Goal: Check status: Check status

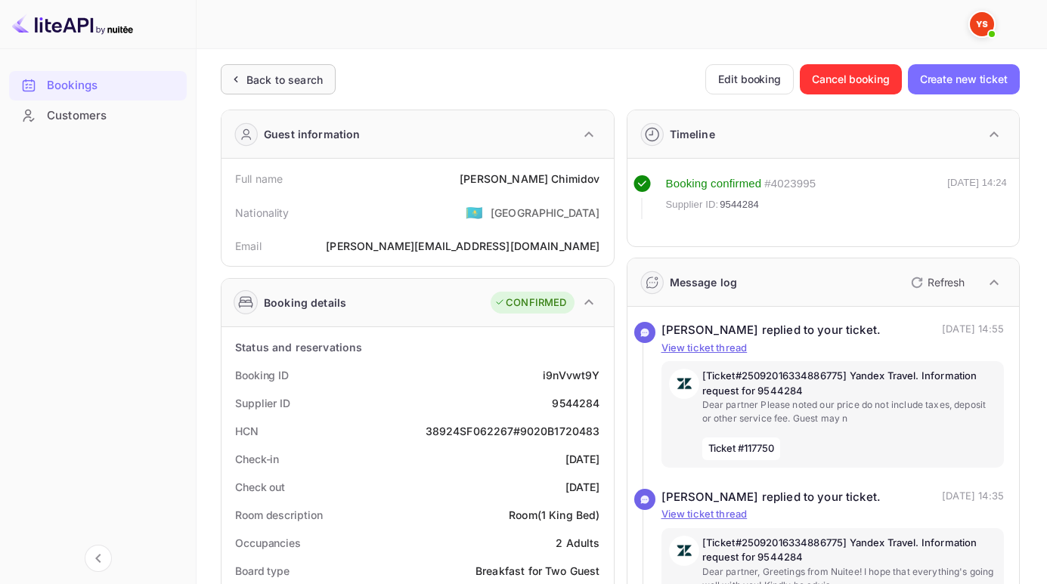
click at [280, 82] on div "Back to search" at bounding box center [284, 80] width 76 height 16
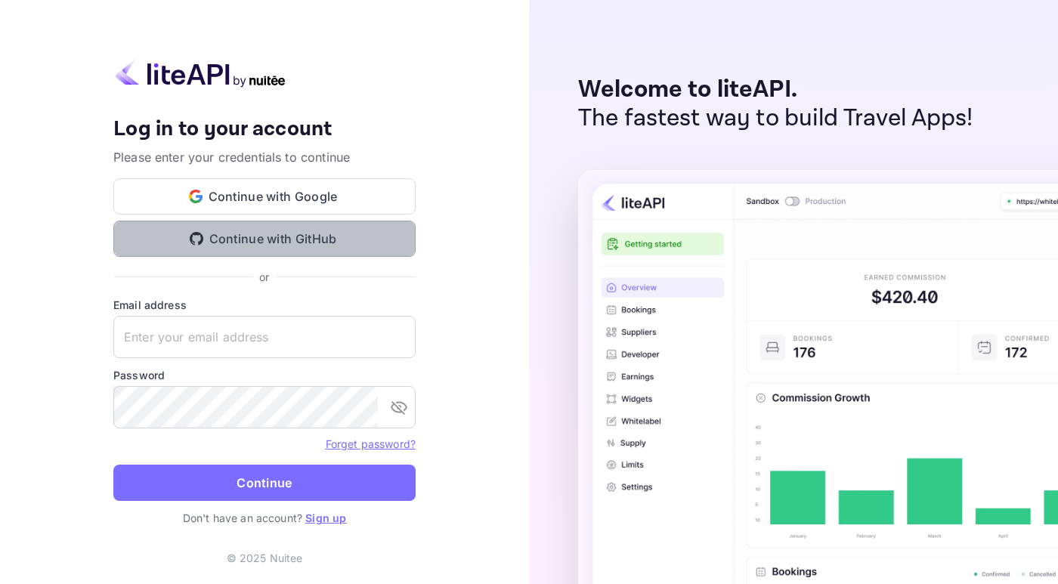
click at [407, 240] on button "Continue with GitHub" at bounding box center [264, 239] width 302 height 36
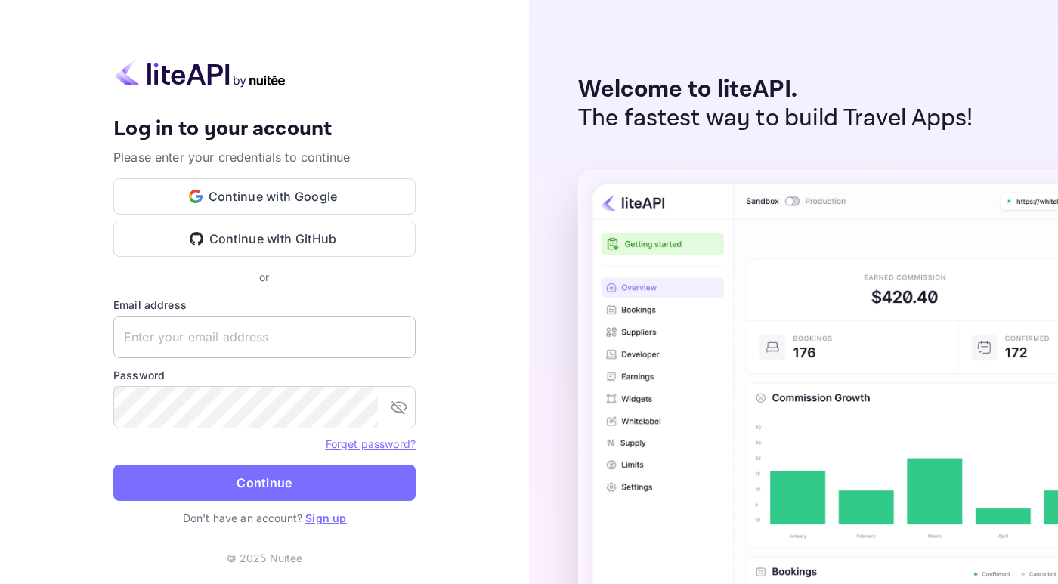
click at [201, 350] on input "text" at bounding box center [264, 337] width 302 height 42
paste input "[EMAIL_ADDRESS][DOMAIN_NAME]"
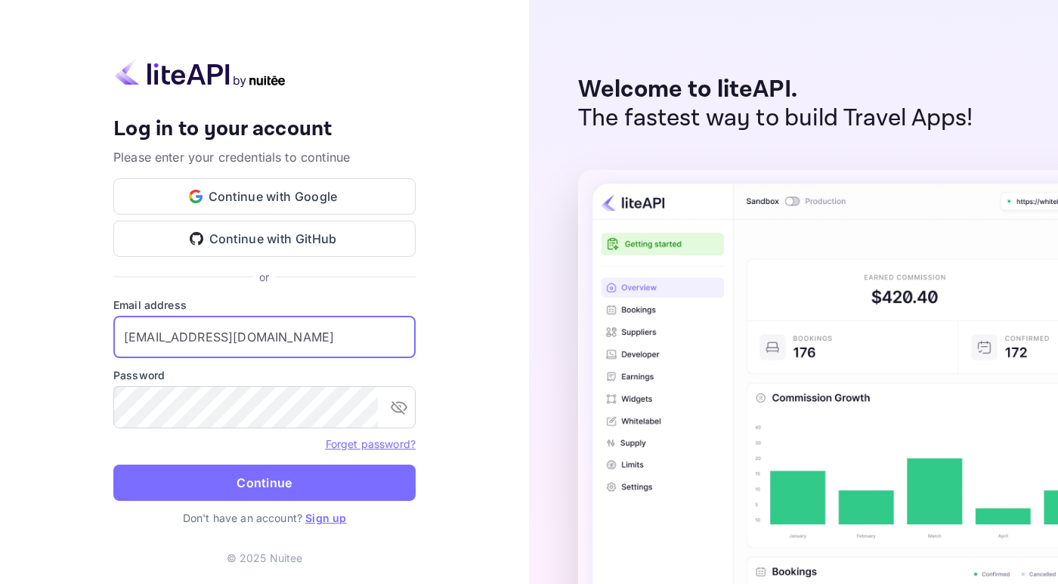
type input "[EMAIL_ADDRESS][DOMAIN_NAME]"
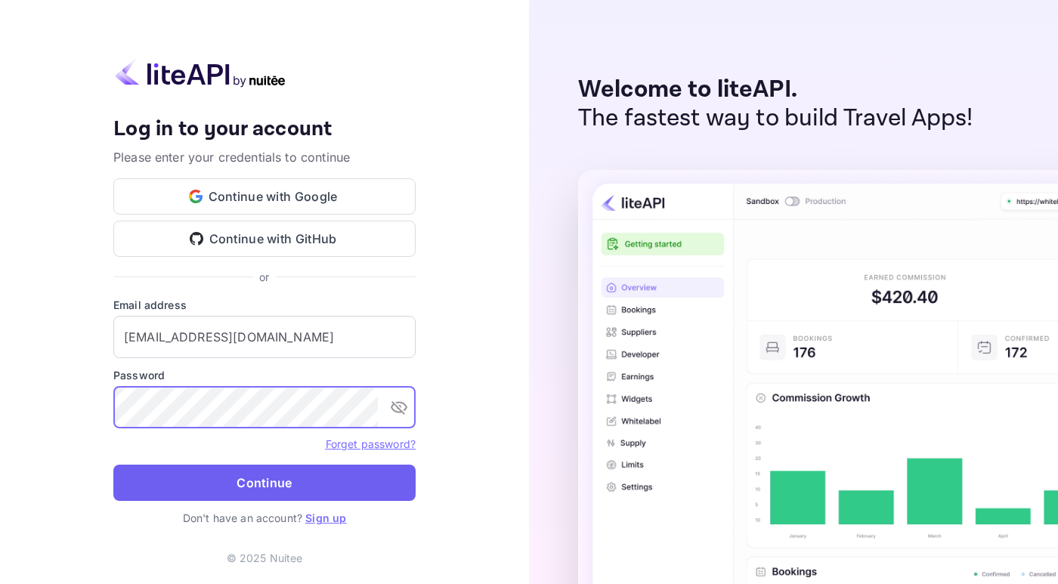
click at [351, 479] on button "Continue" at bounding box center [264, 483] width 302 height 36
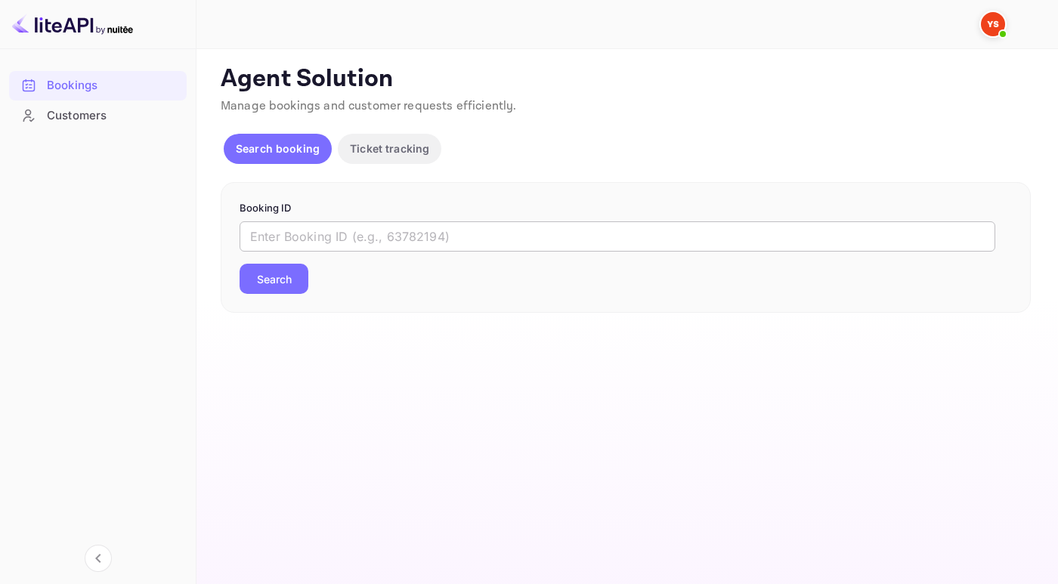
click at [337, 240] on input "text" at bounding box center [618, 236] width 756 height 30
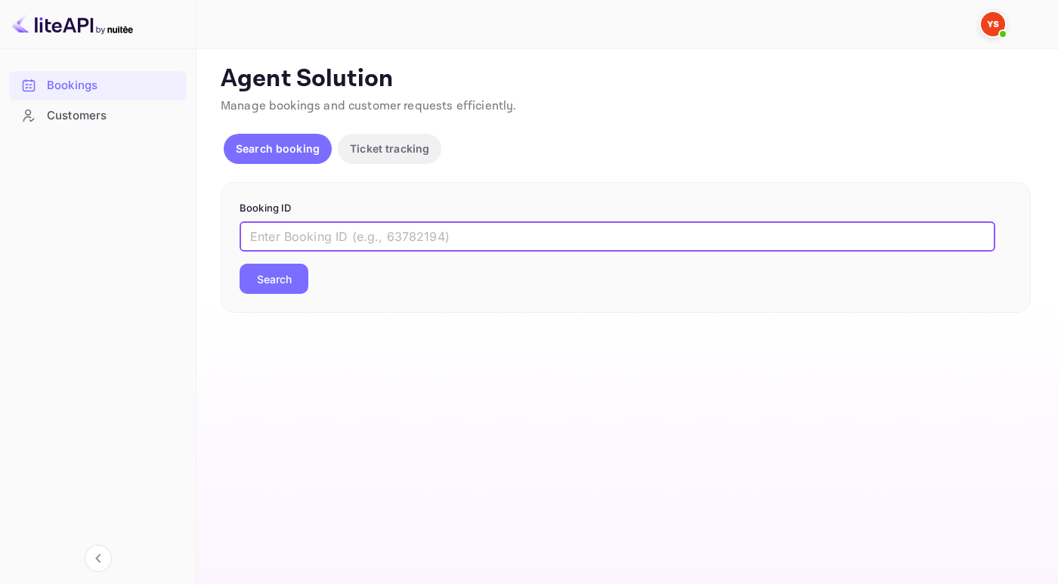
paste input "9314833"
click at [240, 264] on button "Search" at bounding box center [274, 279] width 69 height 30
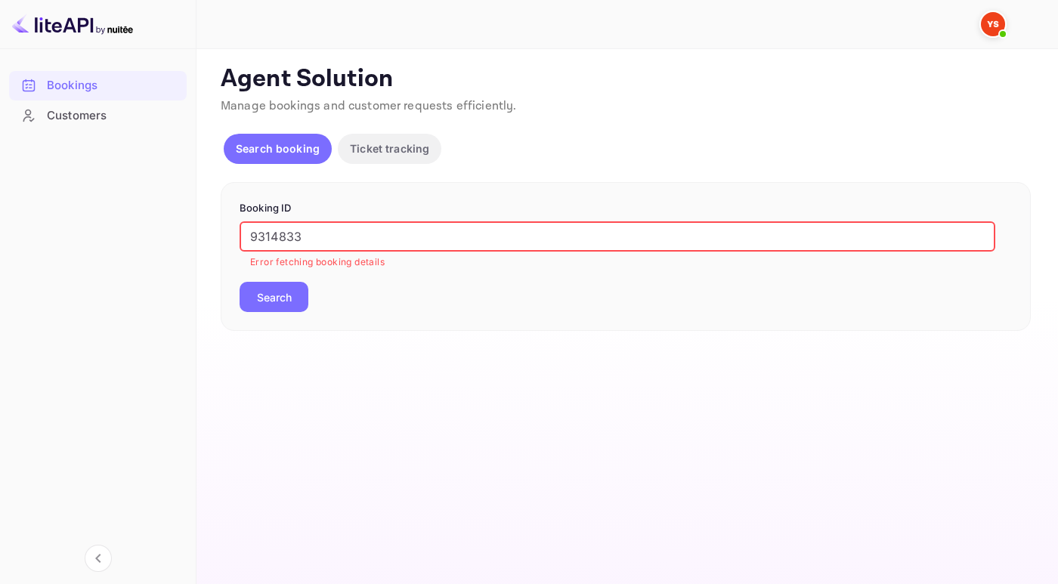
click at [253, 234] on input "9314833" at bounding box center [618, 236] width 756 height 30
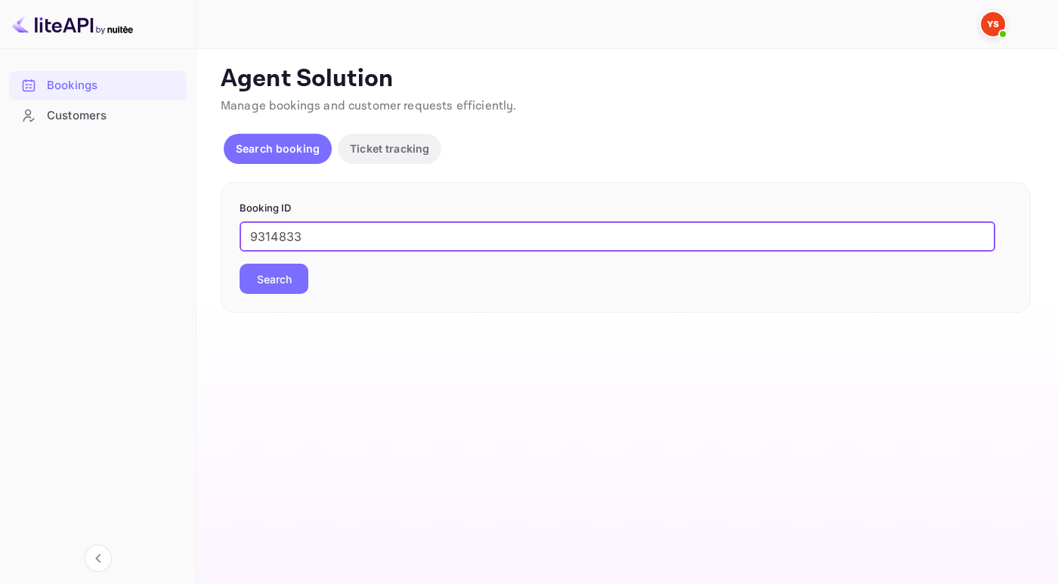
type input "9314833"
click at [240, 264] on button "Search" at bounding box center [274, 279] width 69 height 30
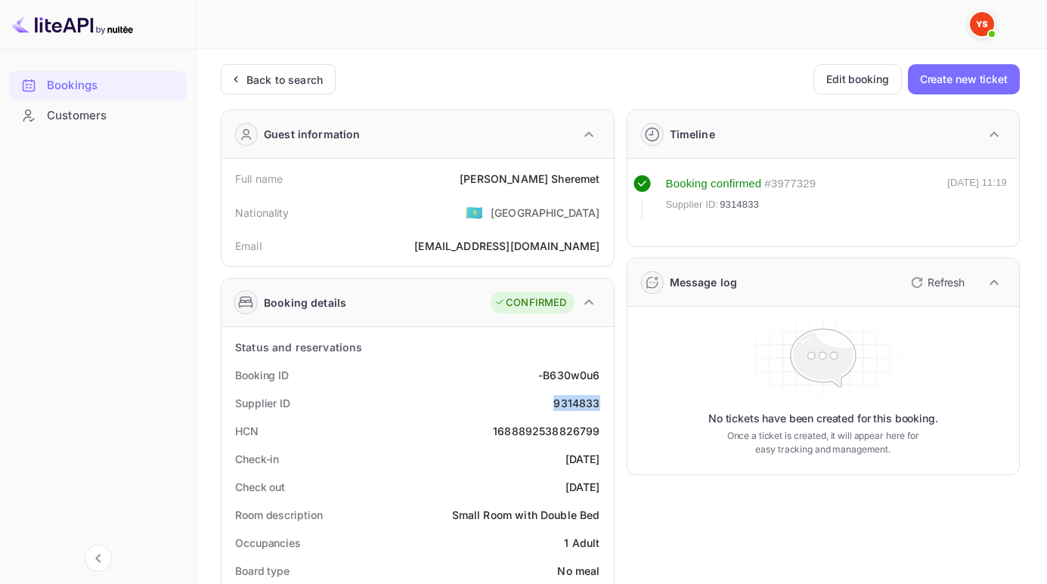
drag, startPoint x: 549, startPoint y: 403, endPoint x: 602, endPoint y: 404, distance: 53.7
click at [602, 404] on div "Supplier ID 9314833" at bounding box center [417, 403] width 380 height 28
copy div "9314833"
drag, startPoint x: 584, startPoint y: 178, endPoint x: 611, endPoint y: 178, distance: 26.5
click at [611, 178] on div "Full name [PERSON_NAME] Nationality 🇰🇿 [DEMOGRAPHIC_DATA] Email [EMAIL_ADDRESS]…" at bounding box center [417, 212] width 392 height 107
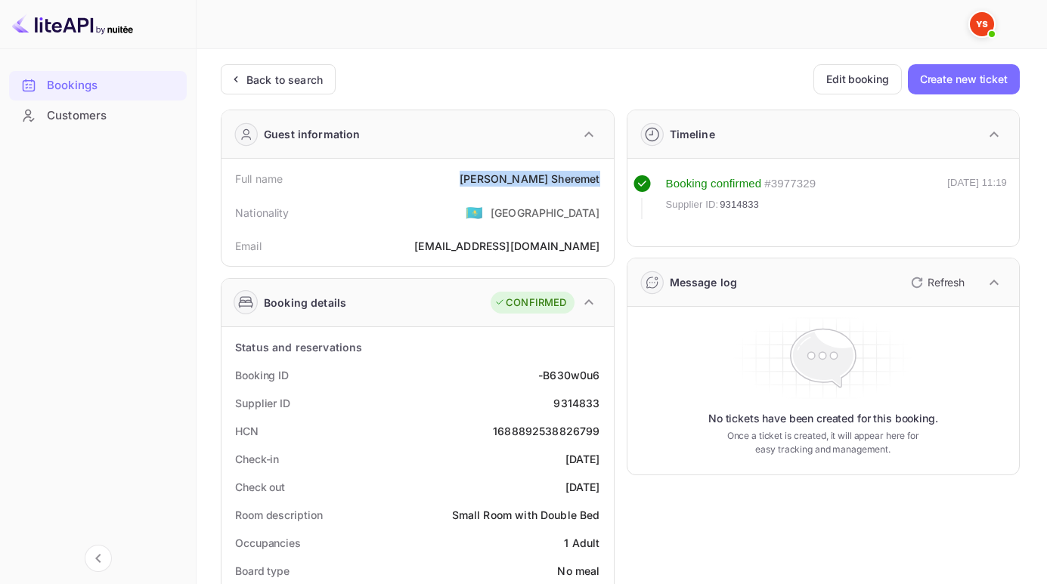
copy div "[PERSON_NAME]"
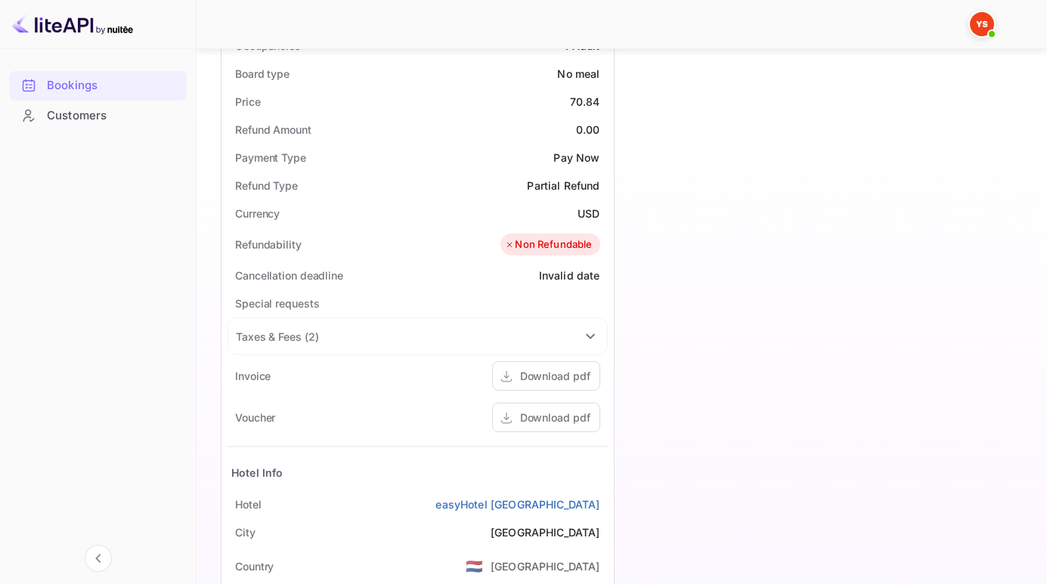
scroll to position [504, 0]
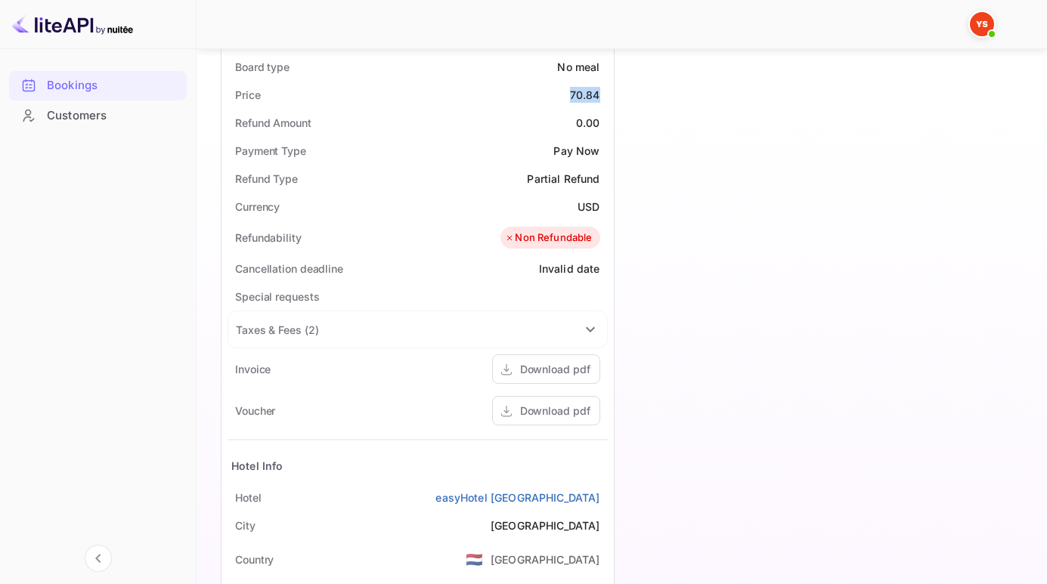
drag, startPoint x: 568, startPoint y: 91, endPoint x: 602, endPoint y: 92, distance: 34.8
click at [602, 92] on div "Price 70.84" at bounding box center [417, 95] width 380 height 28
copy div "70.84"
